Goal: Task Accomplishment & Management: Manage account settings

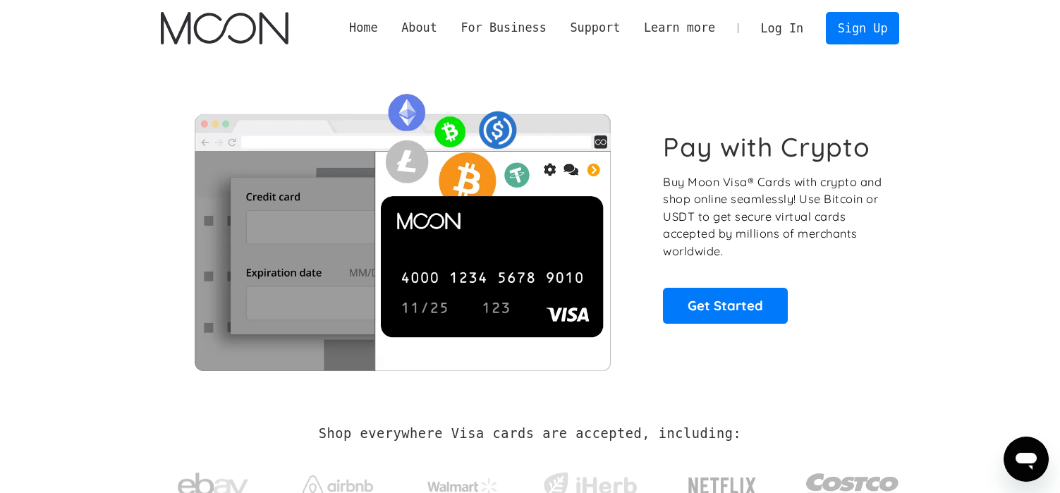
click at [789, 28] on link "Log In" at bounding box center [782, 28] width 66 height 31
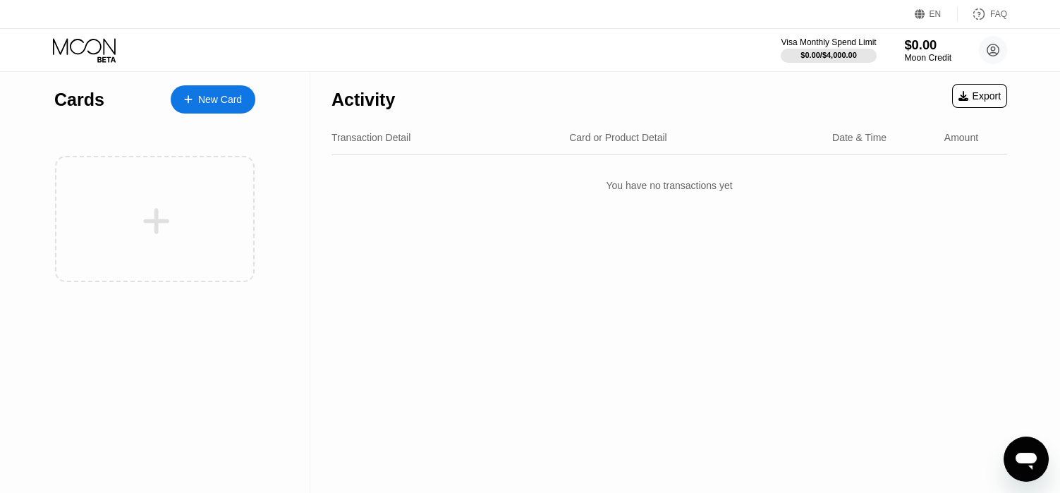
click at [928, 55] on div "Moon Credit" at bounding box center [928, 58] width 47 height 10
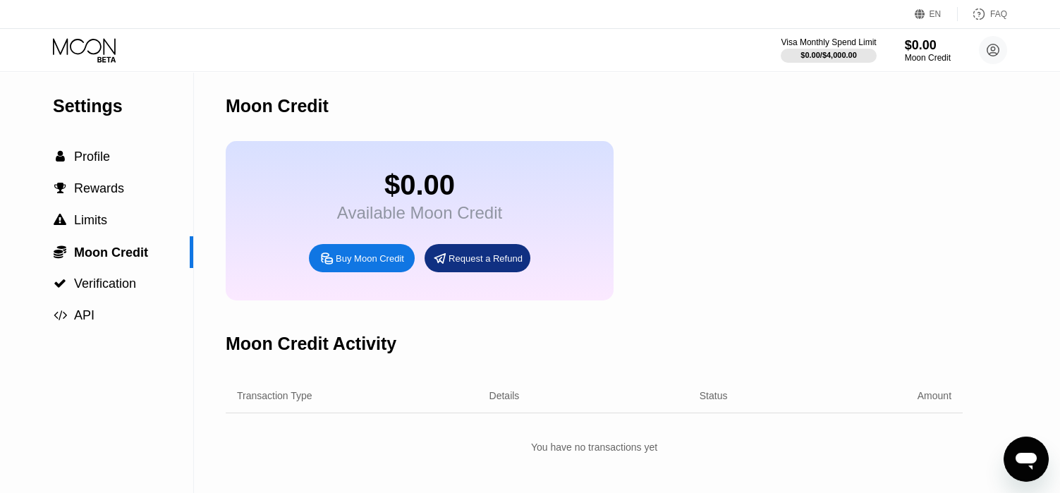
click at [325, 266] on icon at bounding box center [327, 258] width 15 height 15
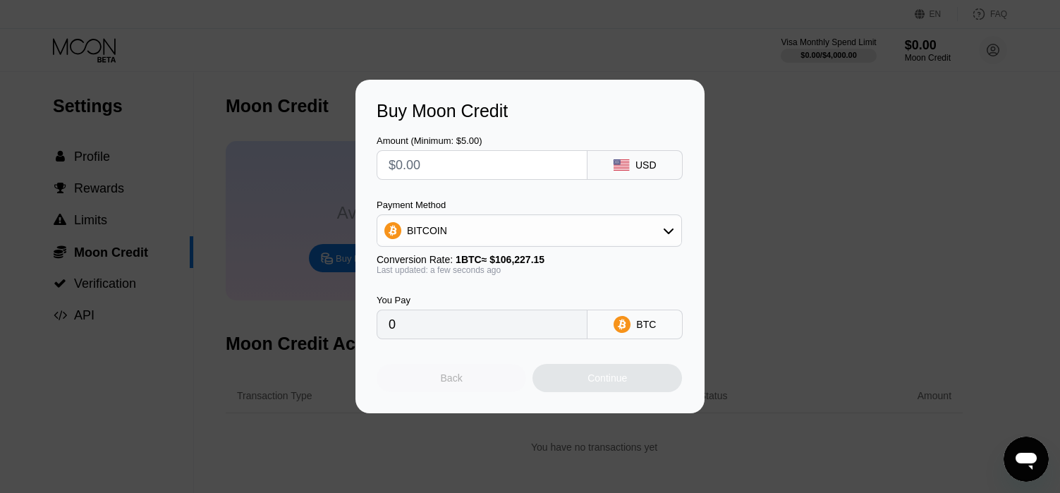
click at [459, 384] on div "Back" at bounding box center [452, 378] width 22 height 11
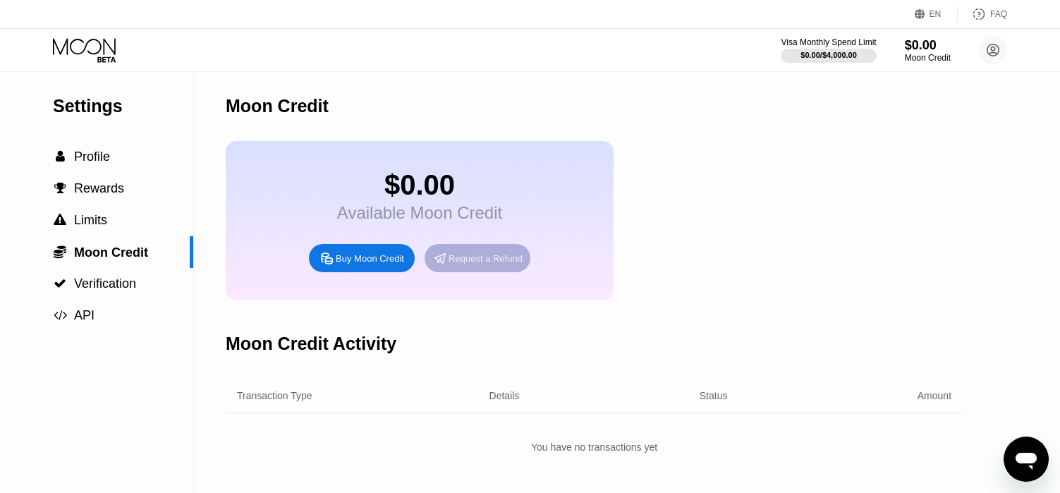
click at [466, 265] on div "Request a Refund" at bounding box center [486, 259] width 74 height 12
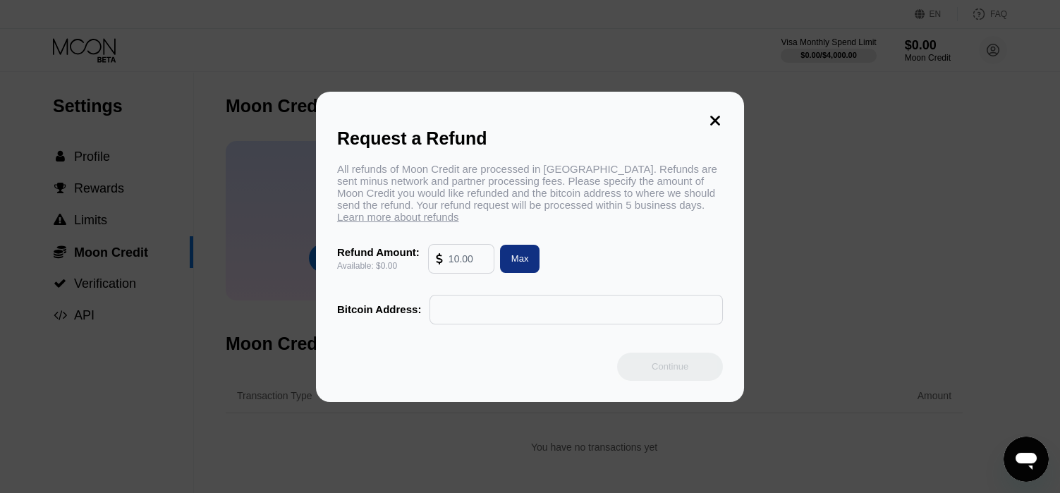
click at [546, 317] on input "text" at bounding box center [576, 310] width 278 height 28
click at [718, 116] on icon at bounding box center [716, 121] width 10 height 10
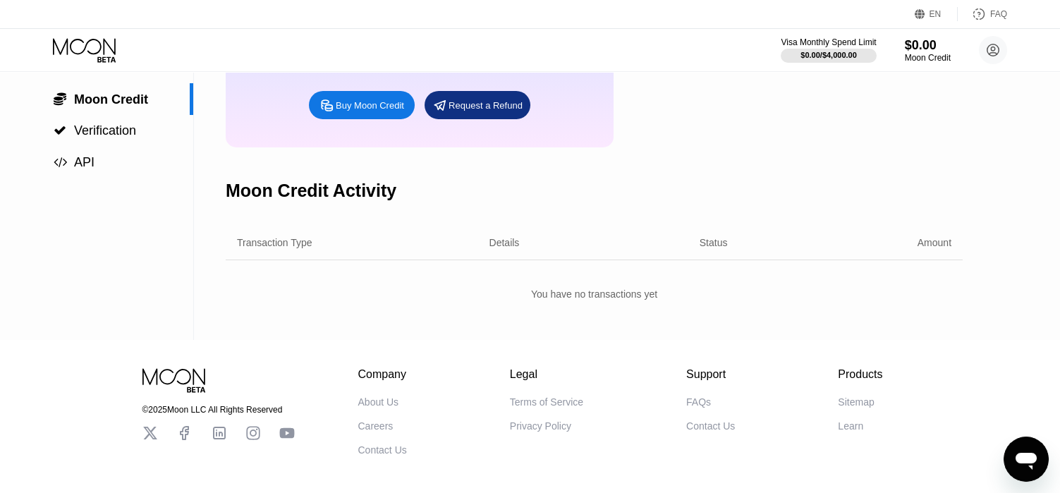
scroll to position [212, 0]
